Goal: Task Accomplishment & Management: Use online tool/utility

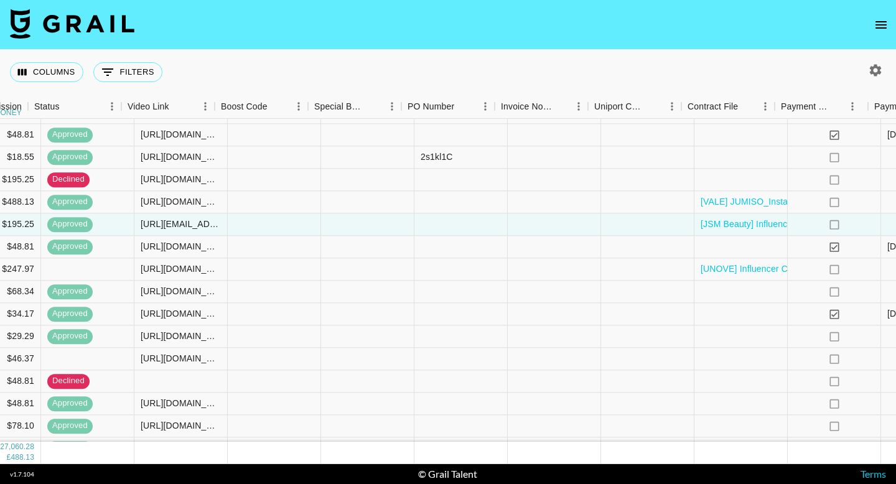
scroll to position [84, 1101]
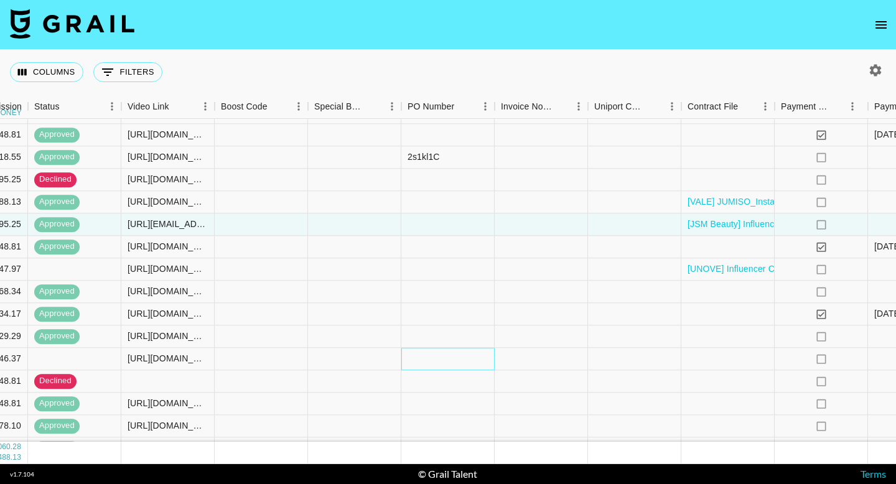
click at [430, 358] on div at bounding box center [447, 359] width 93 height 22
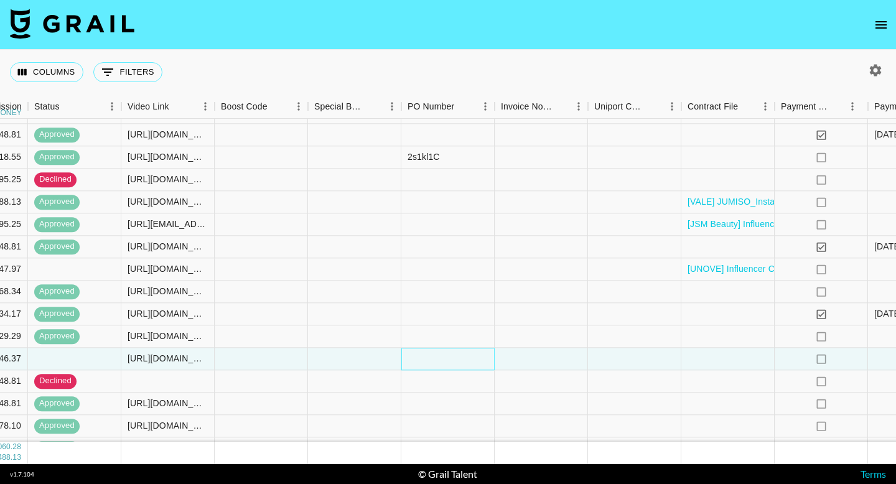
click at [430, 358] on div at bounding box center [447, 359] width 93 height 22
type input "Q_C8mgw"
click at [542, 360] on div at bounding box center [540, 359] width 93 height 22
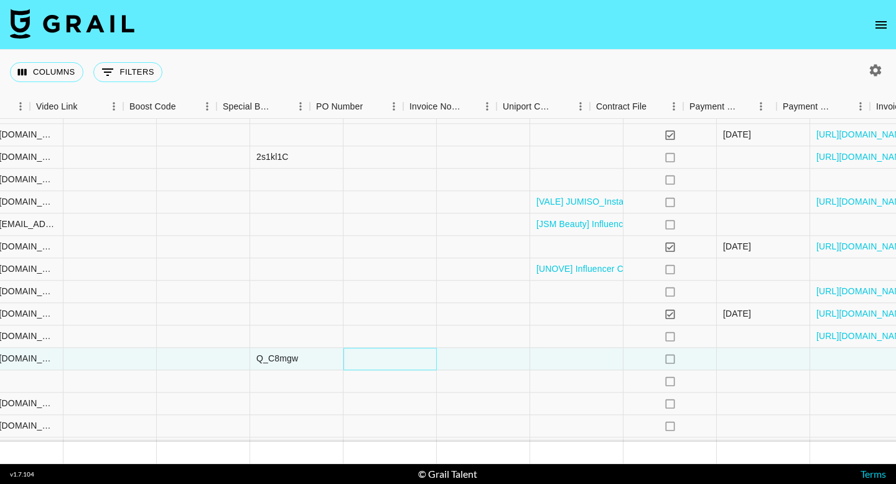
scroll to position [84, 1309]
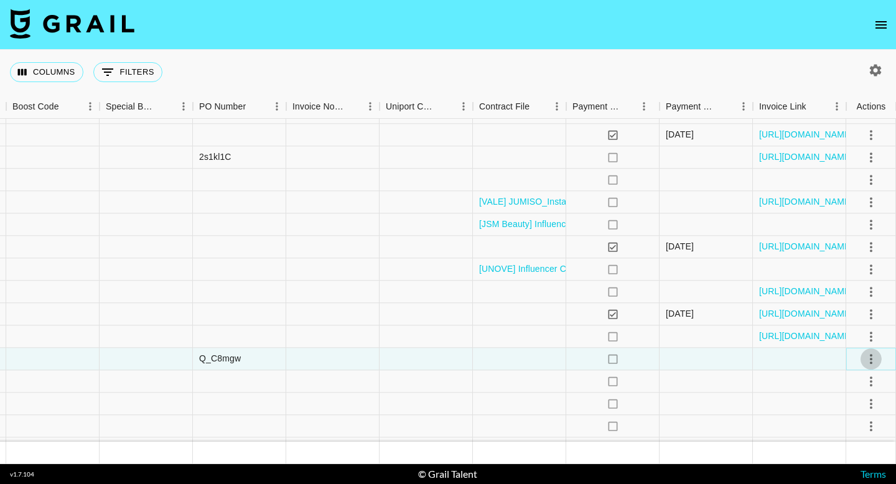
click at [873, 359] on icon "select merge strategy" at bounding box center [870, 358] width 15 height 15
click at [846, 334] on div "Approve" at bounding box center [844, 332] width 38 height 15
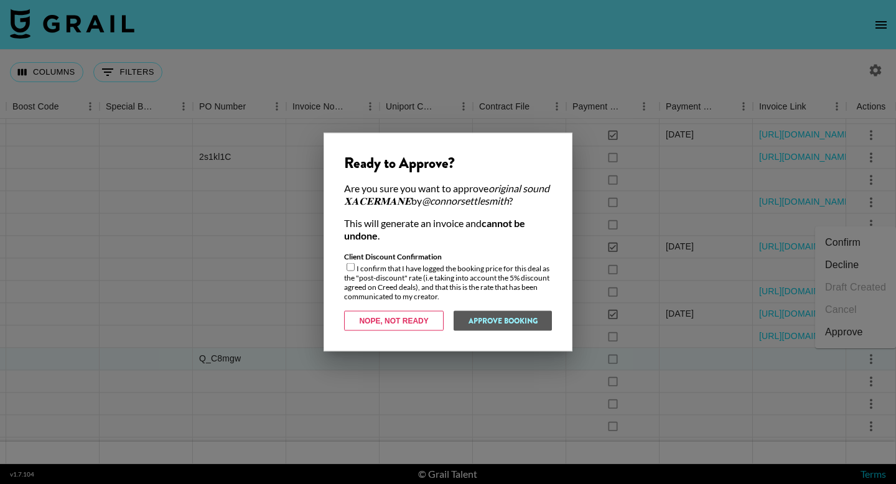
click at [350, 266] on input "checkbox" at bounding box center [350, 267] width 8 height 8
checkbox input "true"
click at [435, 391] on div at bounding box center [448, 242] width 896 height 484
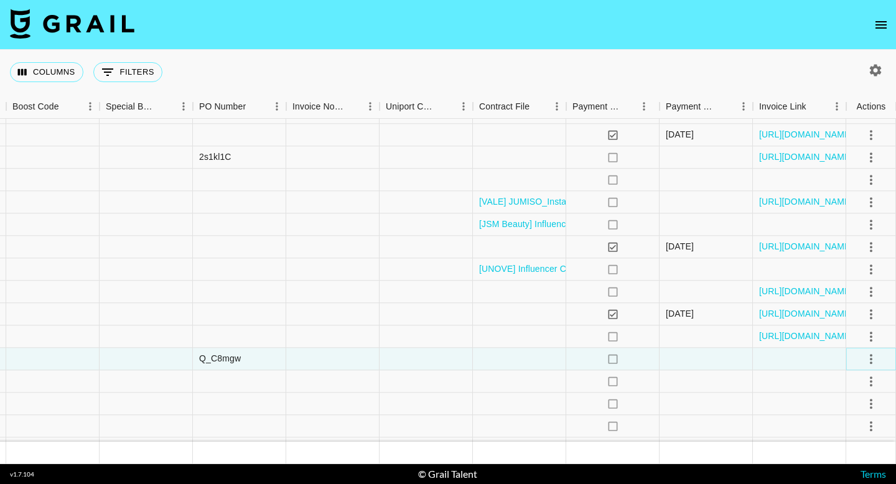
click at [865, 359] on icon "select merge strategy" at bounding box center [870, 358] width 15 height 15
click at [849, 331] on div "Approve" at bounding box center [844, 332] width 38 height 15
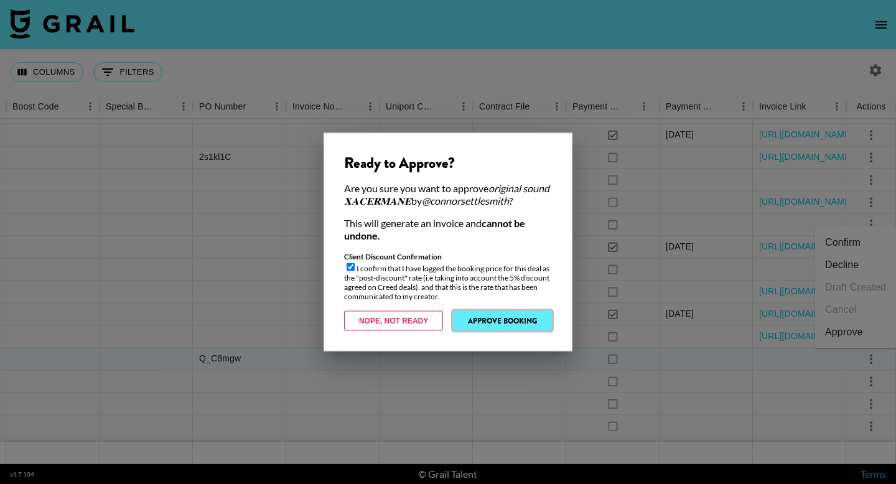
click at [486, 323] on button "Approve Booking" at bounding box center [502, 321] width 99 height 20
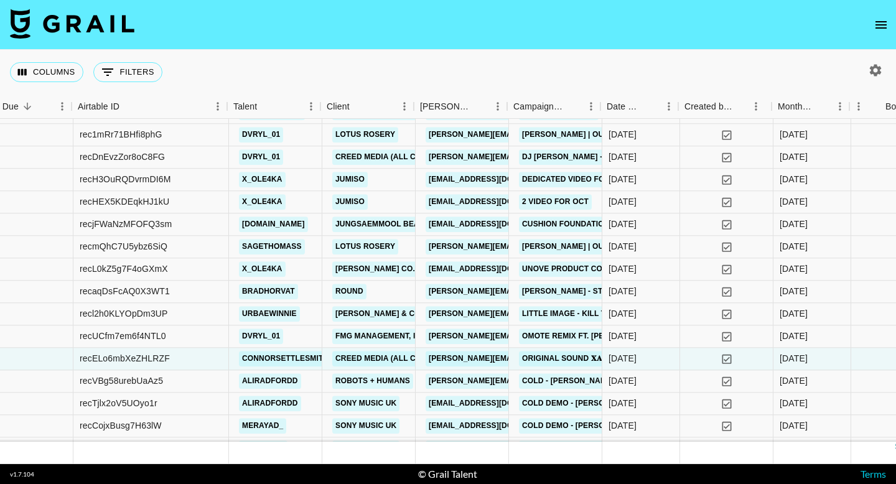
scroll to position [84, 24]
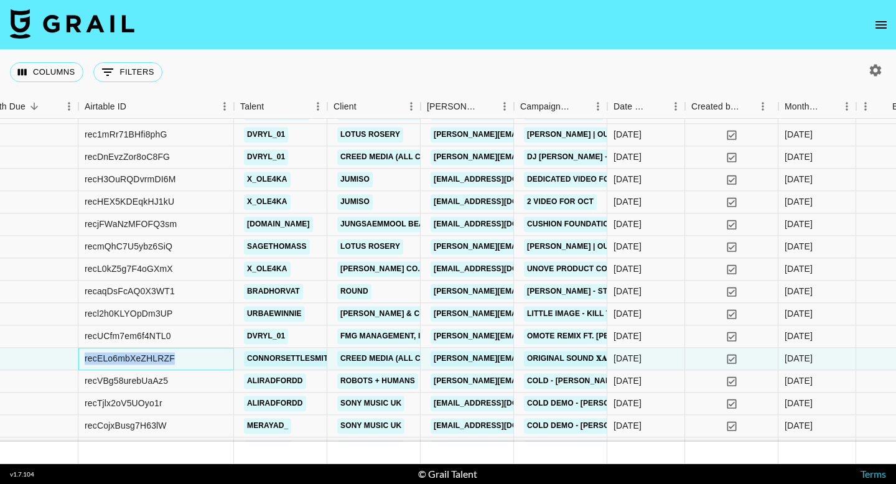
drag, startPoint x: 214, startPoint y: 359, endPoint x: 69, endPoint y: 357, distance: 144.9
copy div "recELo6mbXeZHLRZF"
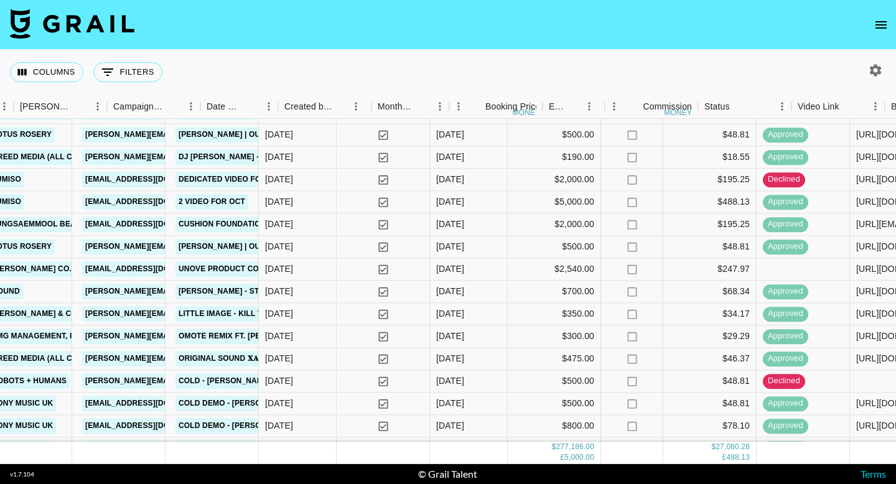
scroll to position [84, 431]
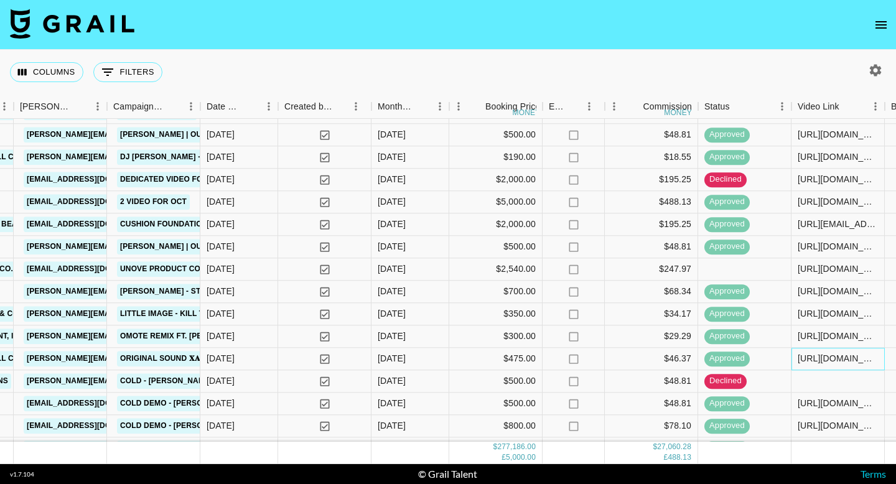
click at [822, 356] on div "[URL][DOMAIN_NAME]" at bounding box center [837, 359] width 80 height 12
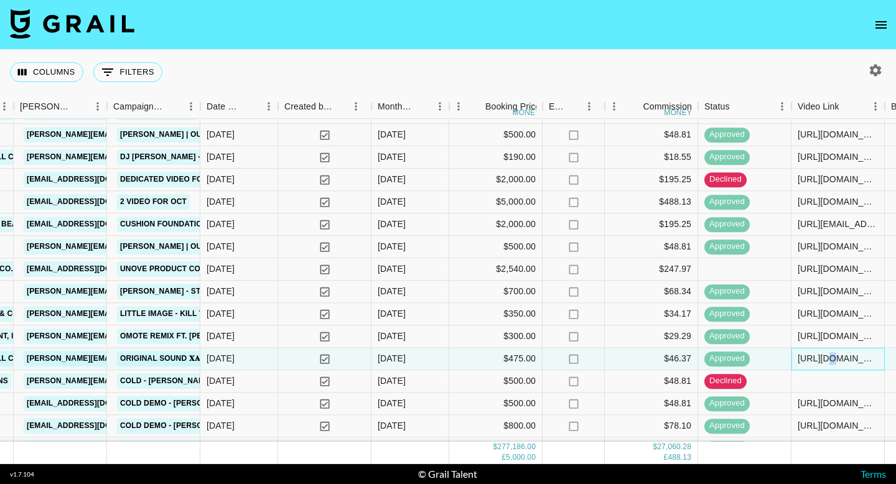
click at [822, 356] on div "[URL][DOMAIN_NAME]" at bounding box center [837, 359] width 80 height 12
